Goal: Task Accomplishment & Management: Use online tool/utility

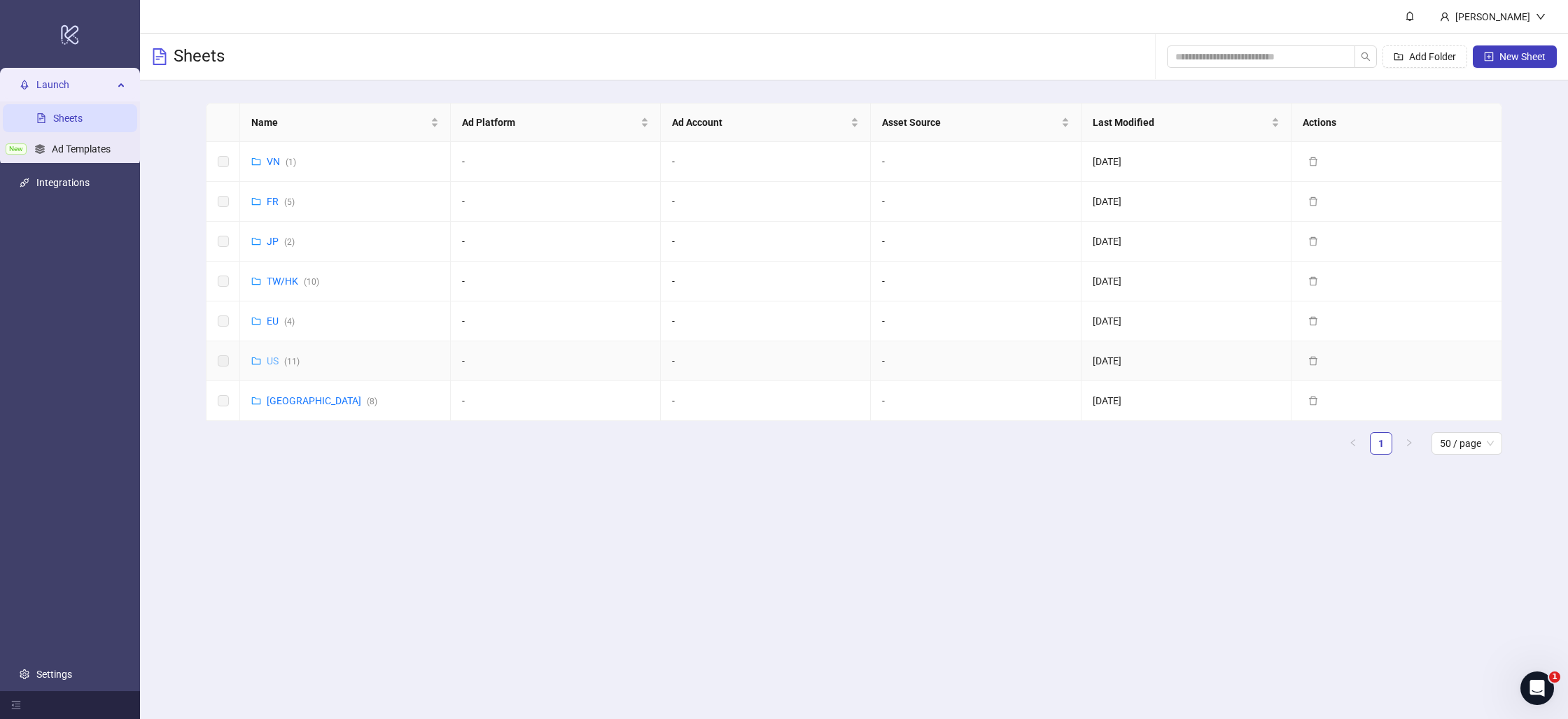
click at [274, 362] on link "US ( 11 )" at bounding box center [283, 362] width 33 height 12
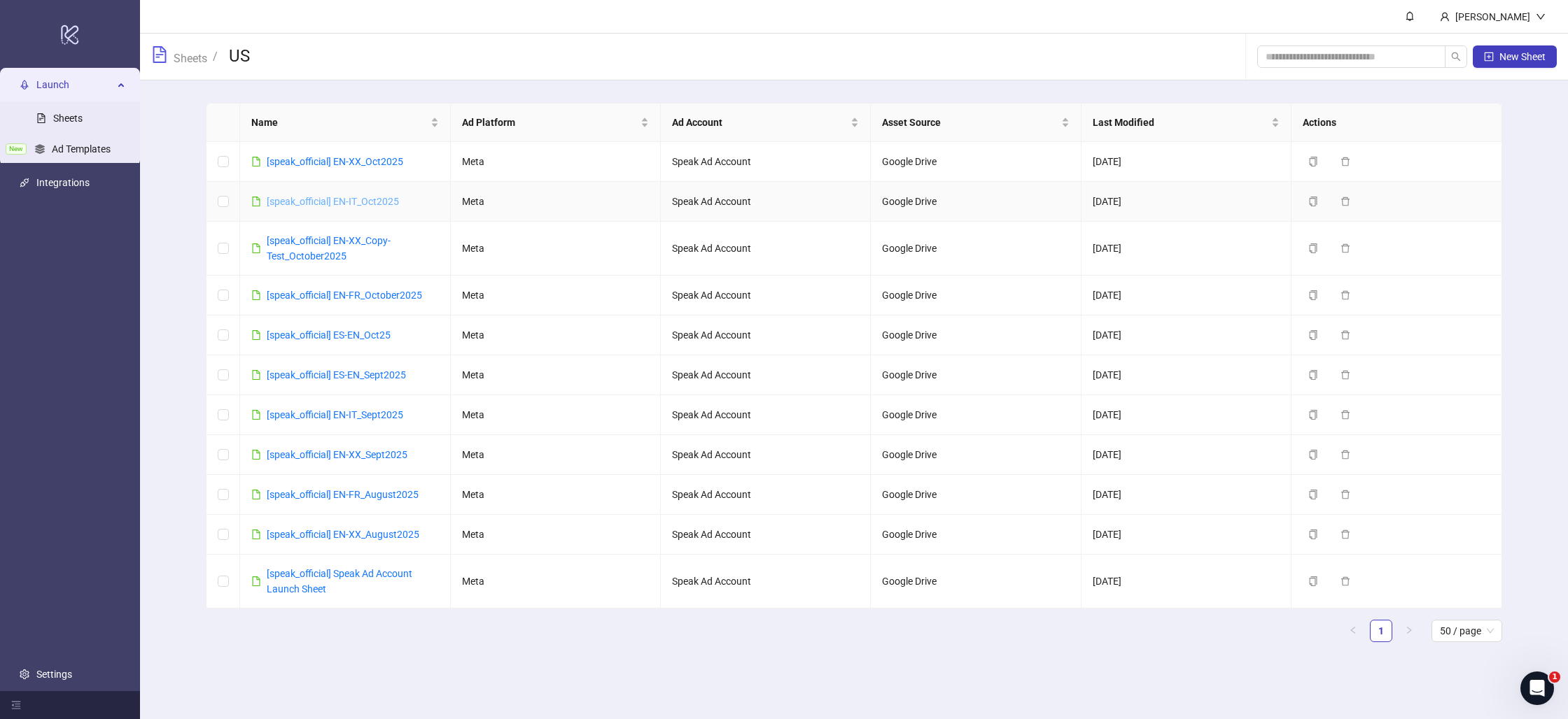
click at [321, 198] on link "[speak_official] EN-IT_Oct2025" at bounding box center [333, 202] width 132 height 12
click at [384, 161] on link "[speak_official] EN-XX_Oct2025" at bounding box center [334, 162] width 137 height 12
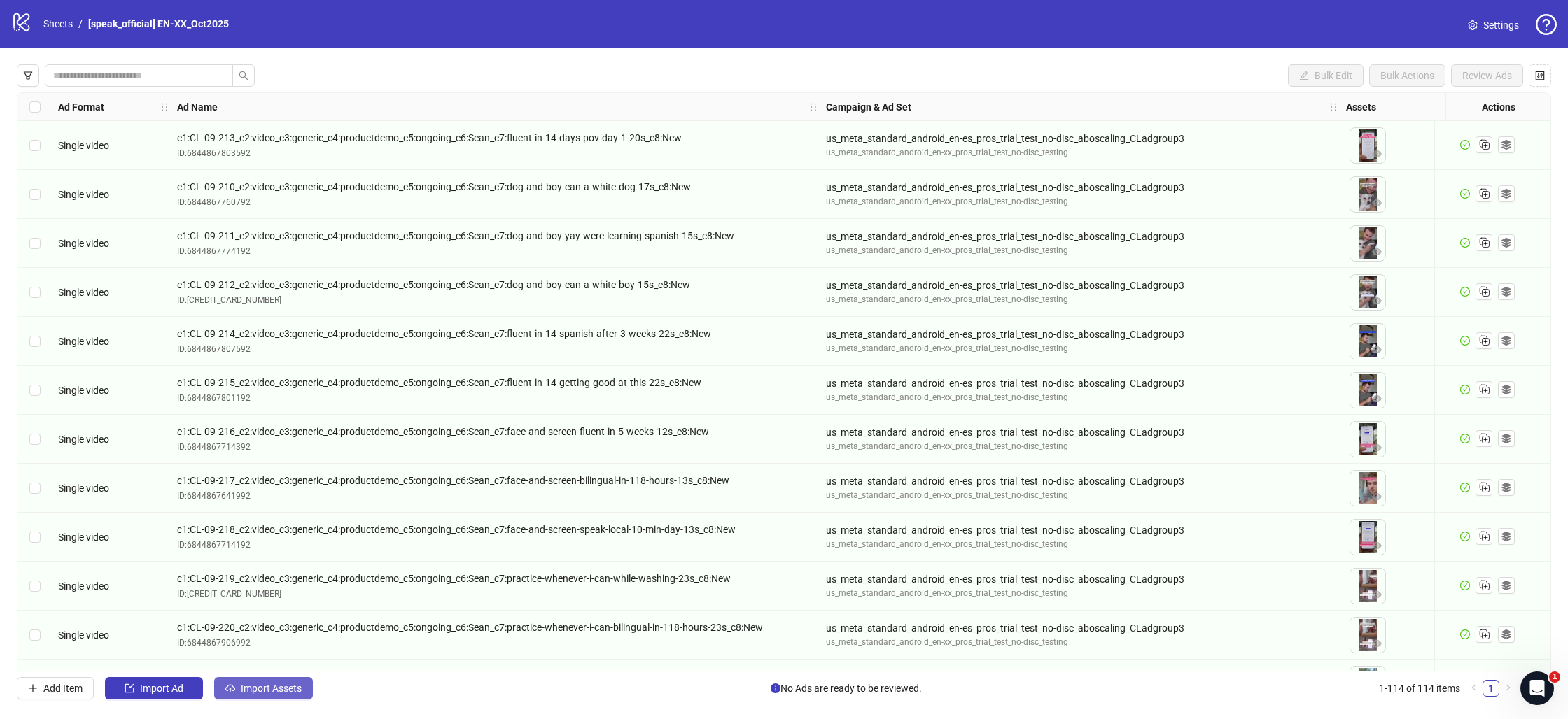
click at [275, 684] on span "Import Assets" at bounding box center [272, 688] width 61 height 12
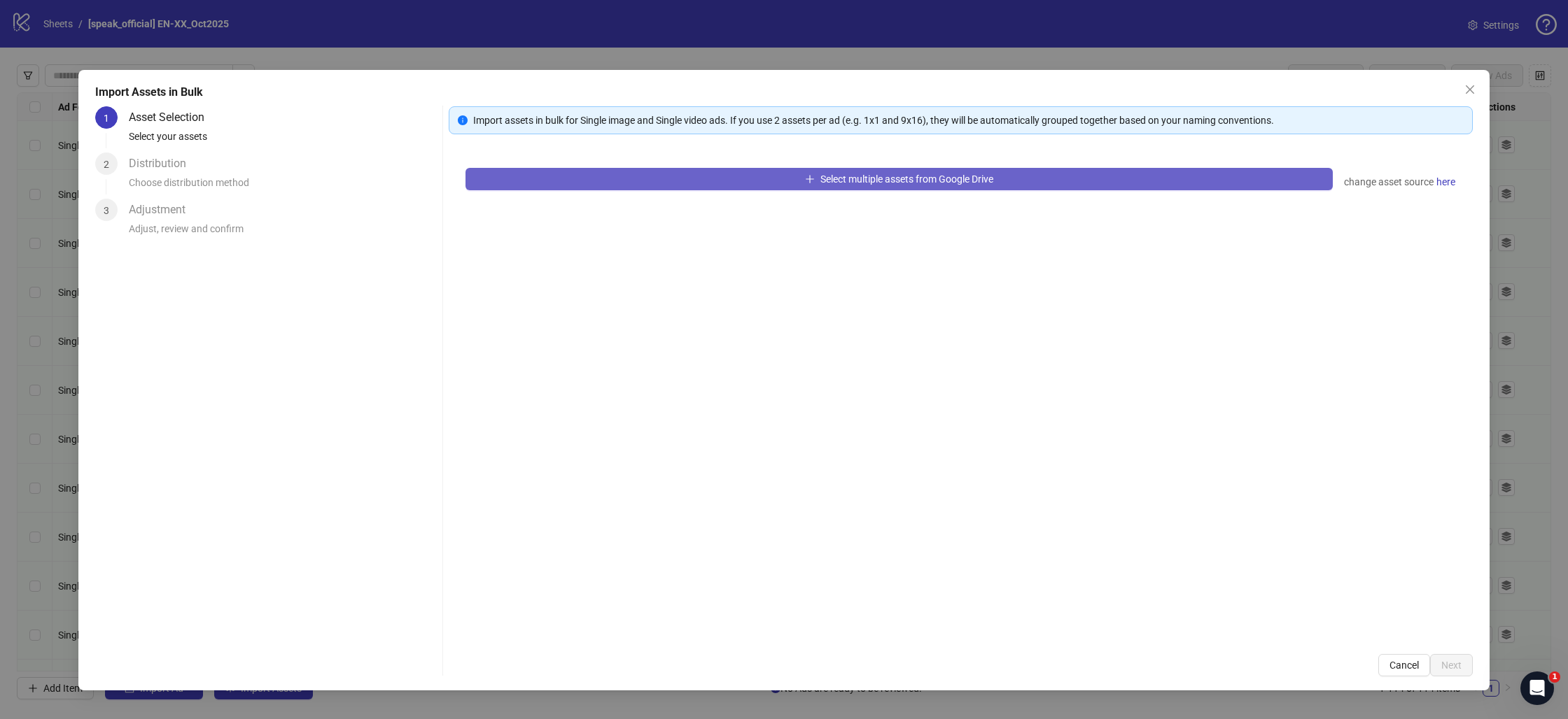
click at [755, 184] on button "Select multiple assets from Google Drive" at bounding box center [899, 179] width 868 height 22
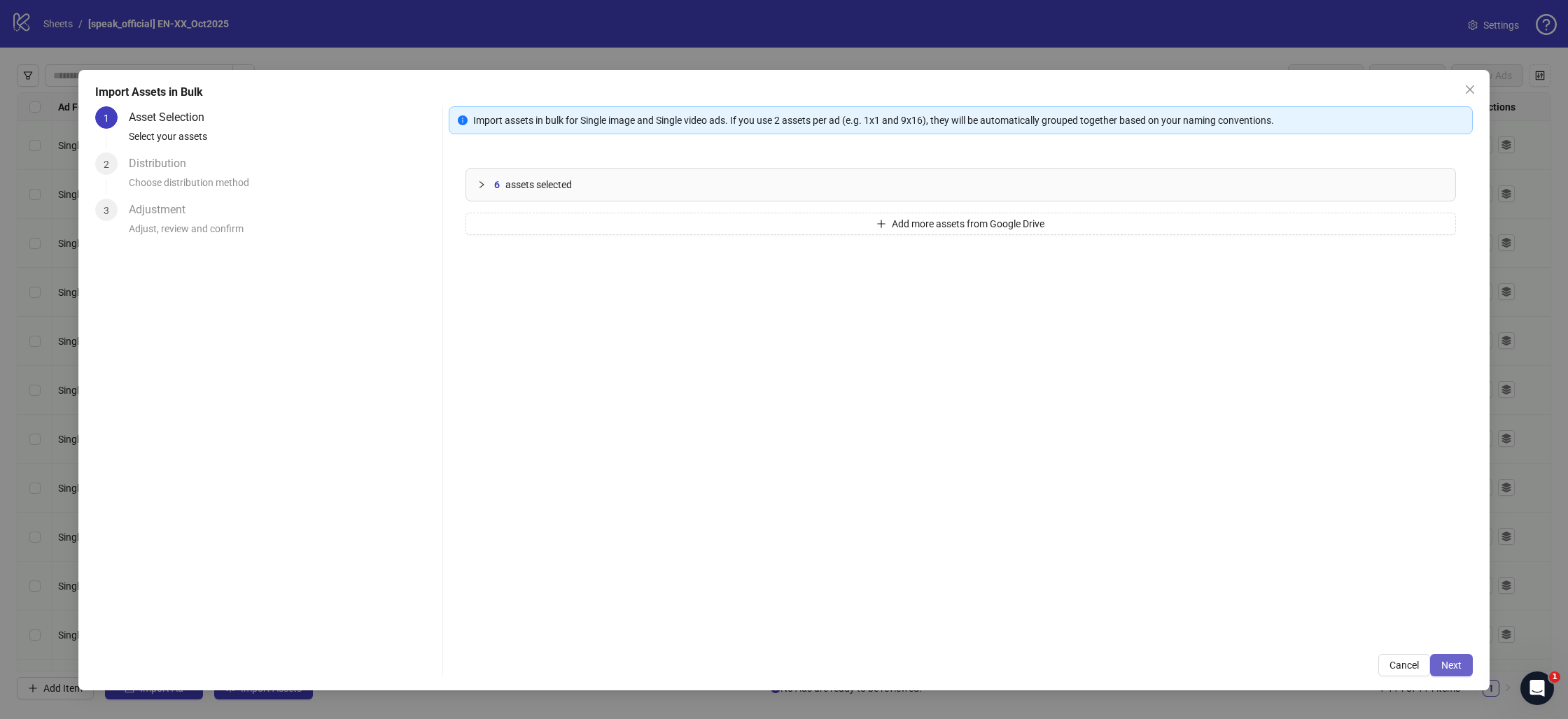
click at [1449, 664] on span "Next" at bounding box center [1451, 665] width 21 height 12
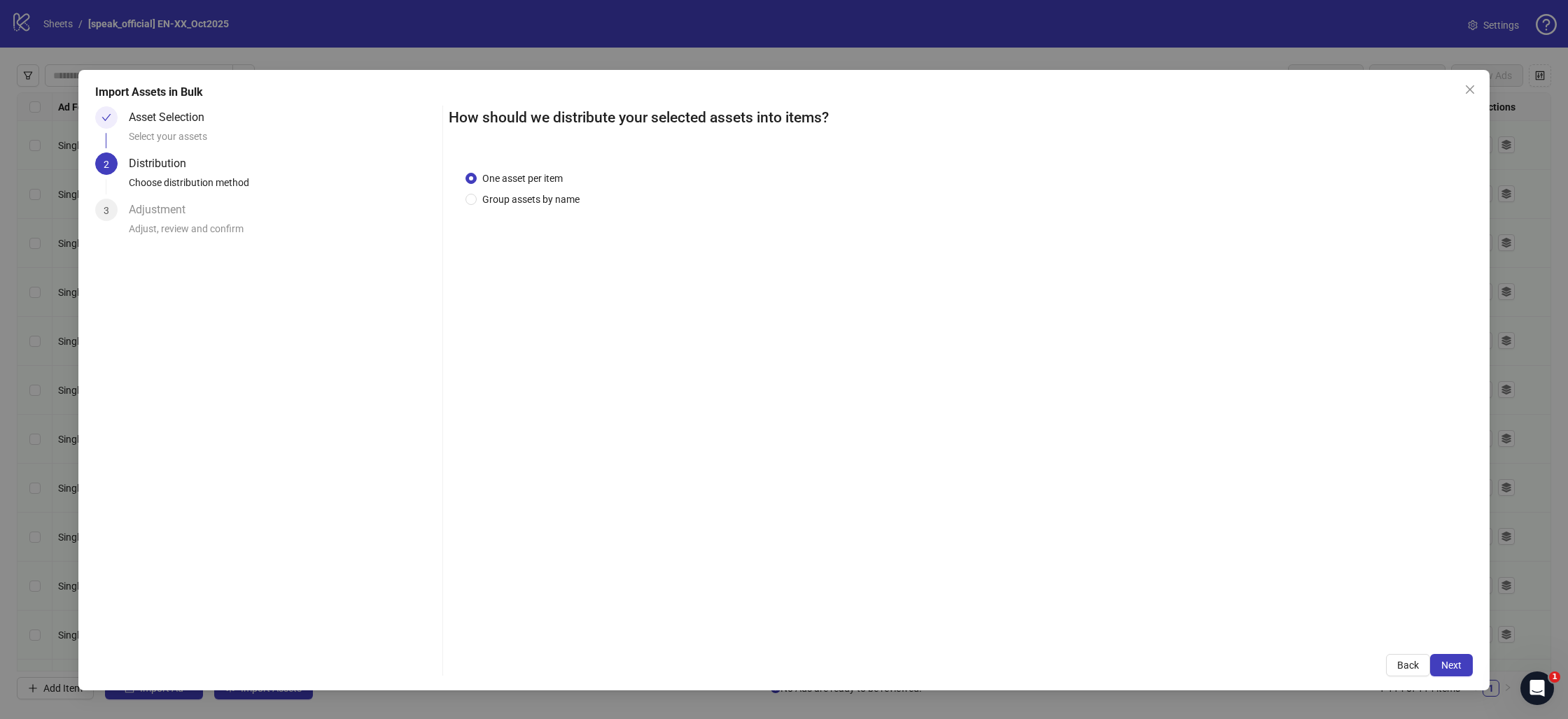
click at [1449, 664] on span "Next" at bounding box center [1451, 665] width 21 height 12
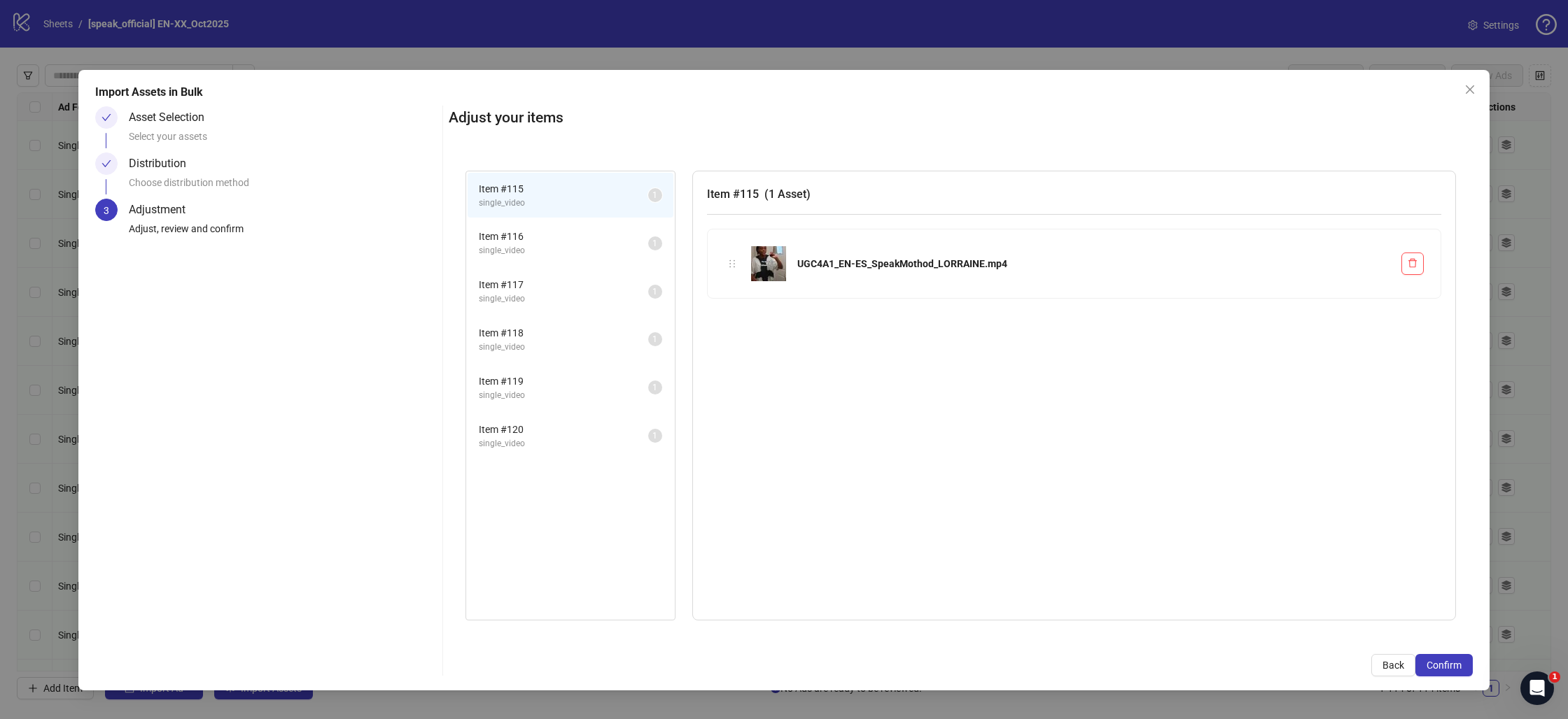
click at [1449, 664] on span "Confirm" at bounding box center [1444, 665] width 35 height 12
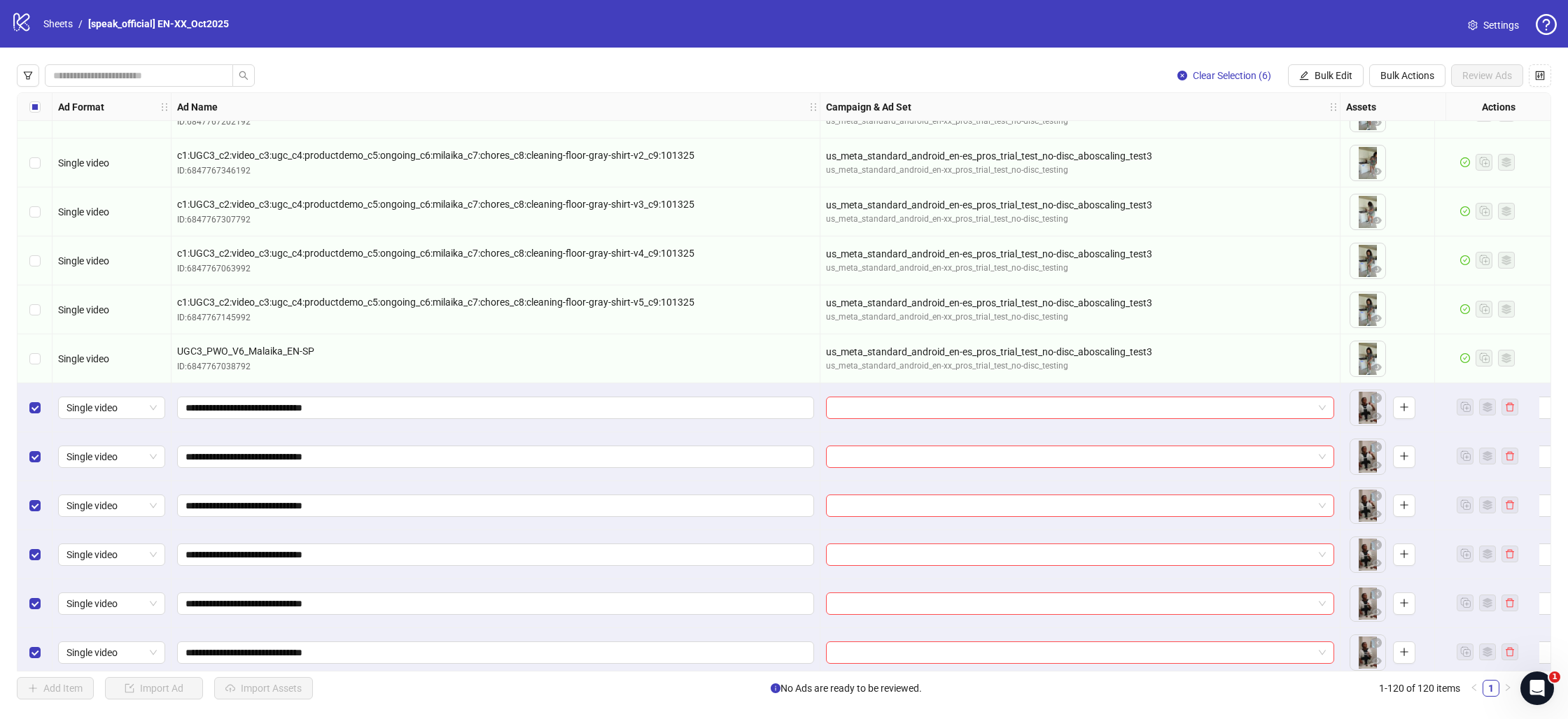
scroll to position [5333, 0]
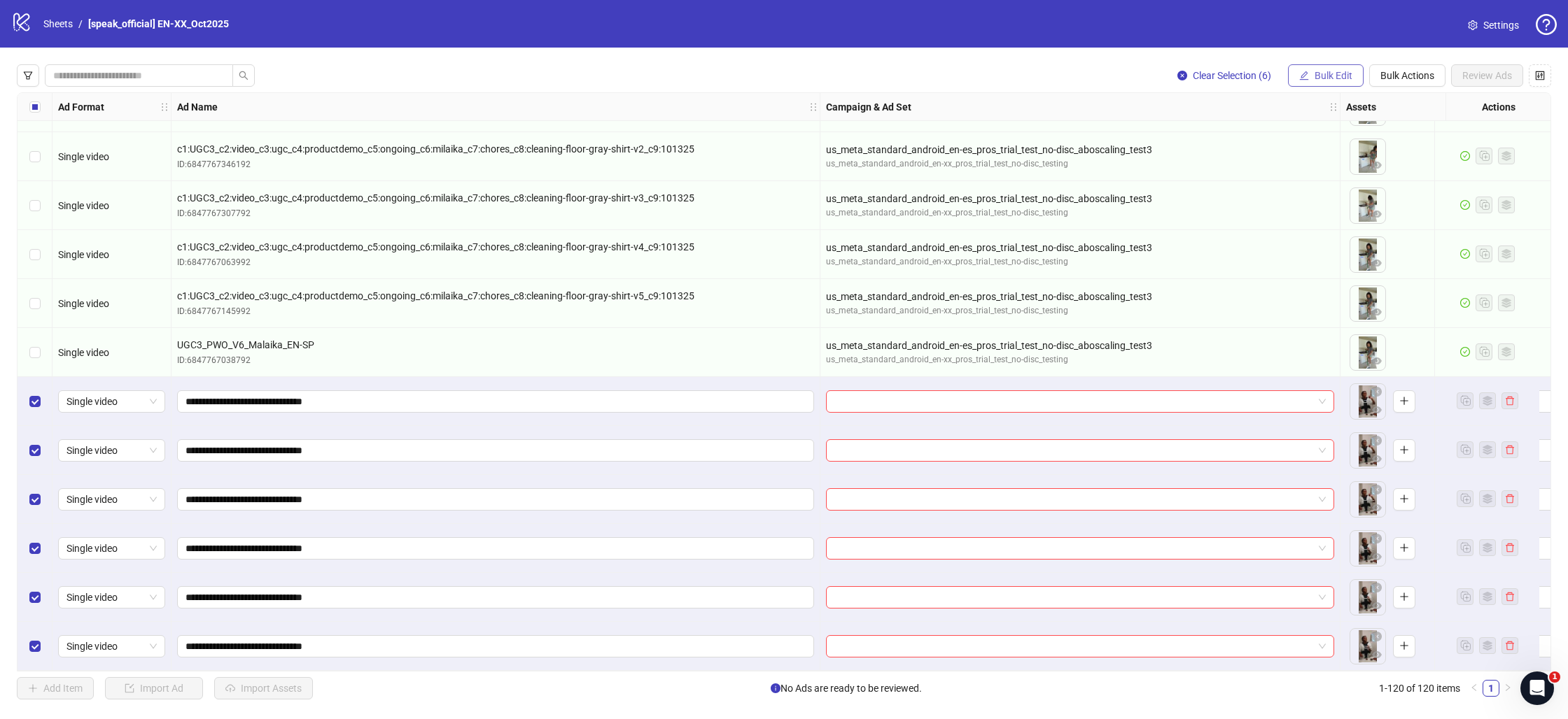
click at [1342, 77] on span "Bulk Edit" at bounding box center [1334, 76] width 38 height 12
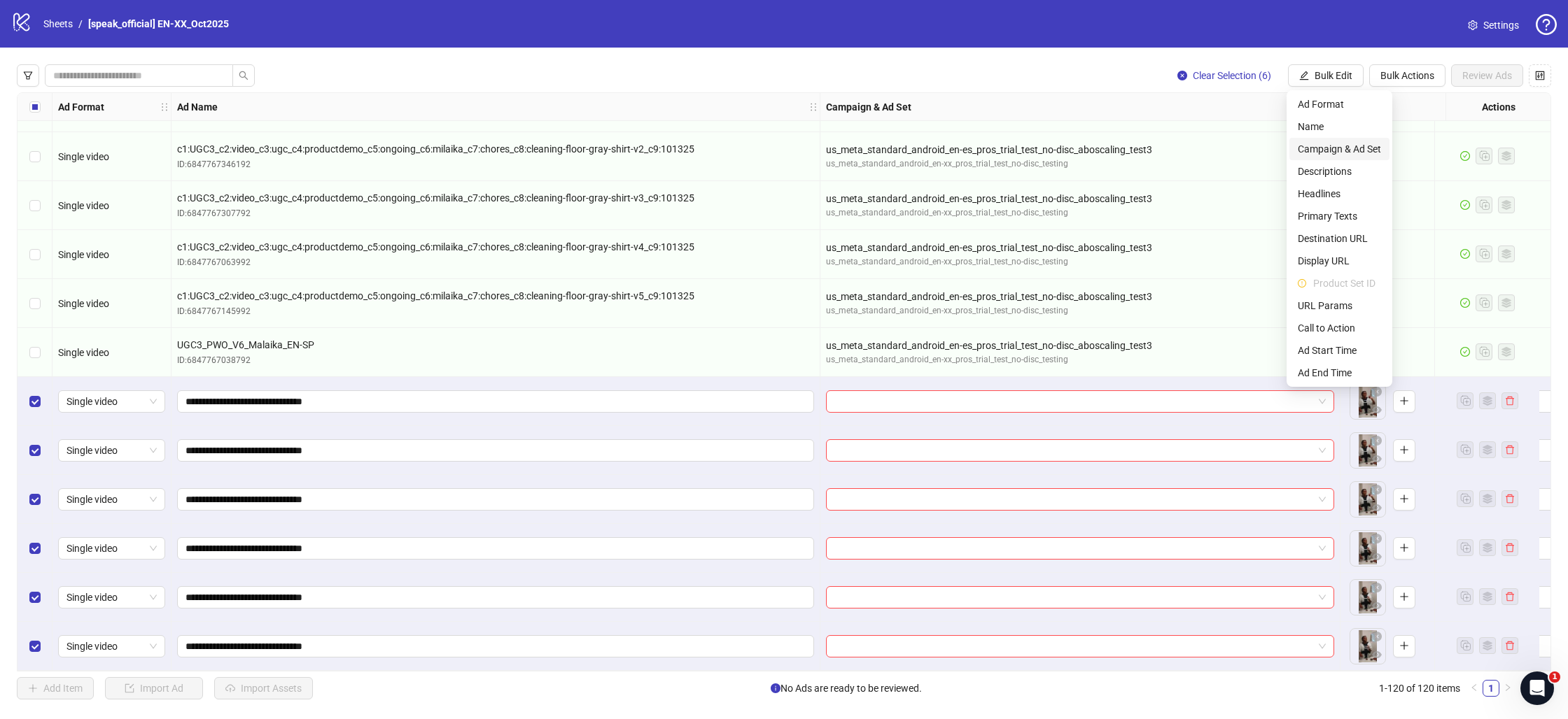
click at [1329, 151] on span "Campaign & Ad Set" at bounding box center [1340, 149] width 84 height 16
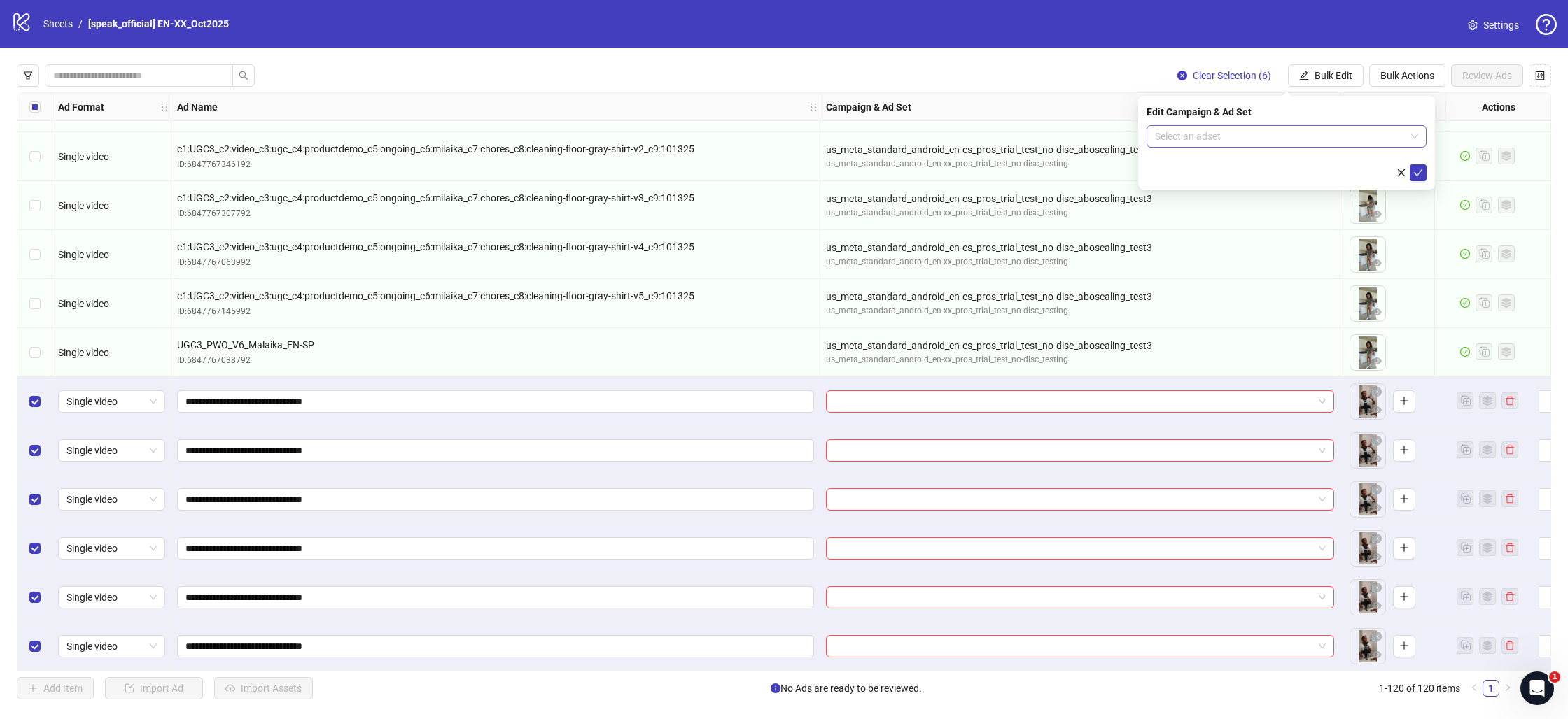
click at [1320, 141] on input "search" at bounding box center [1280, 136] width 251 height 21
click at [50, 25] on link "Sheets" at bounding box center [58, 23] width 35 height 16
